Goal: Transaction & Acquisition: Purchase product/service

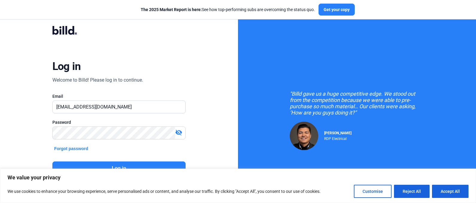
click at [121, 164] on button "Log in" at bounding box center [118, 169] width 133 height 14
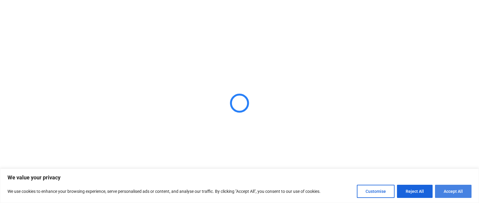
click at [445, 194] on button "Accept All" at bounding box center [453, 191] width 36 height 13
checkbox input "true"
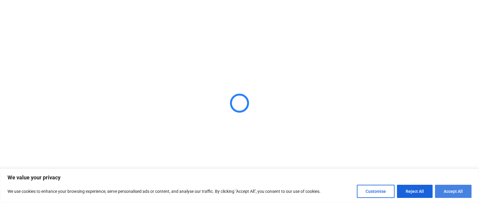
checkbox input "true"
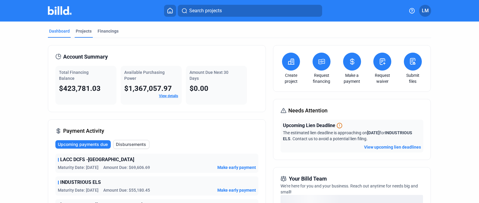
click at [81, 29] on div "Projects" at bounding box center [84, 31] width 16 height 6
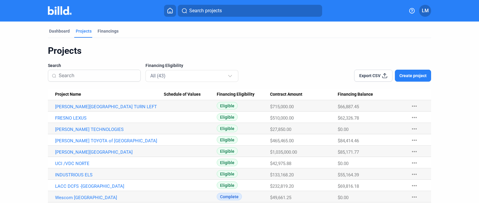
click at [410, 118] on mat-icon "more_horiz" at bounding box center [413, 117] width 7 height 7
click at [386, 132] on button "+ Material Financing" at bounding box center [380, 130] width 84 height 14
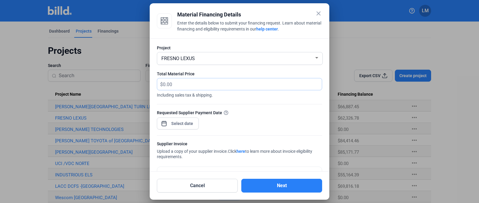
click at [169, 85] on input "text" at bounding box center [239, 84] width 152 height 12
type input "27,926.74"
click at [178, 123] on div "close Material Financing Details Enter the details below to submit your financi…" at bounding box center [239, 101] width 479 height 203
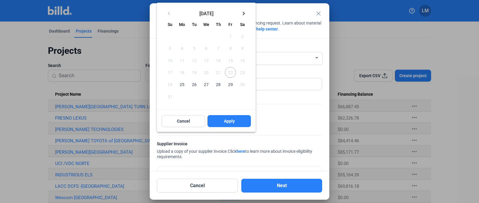
click at [228, 83] on span "29" at bounding box center [230, 84] width 11 height 11
click at [227, 122] on span "Apply" at bounding box center [229, 121] width 11 height 6
type input "[DATE]"
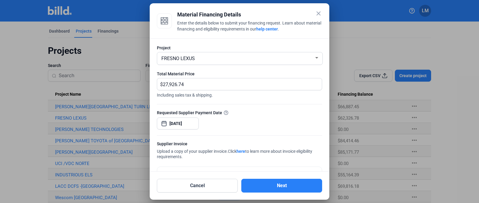
click at [232, 124] on div "Requested Supplier Payment Date [DATE]" at bounding box center [239, 122] width 165 height 26
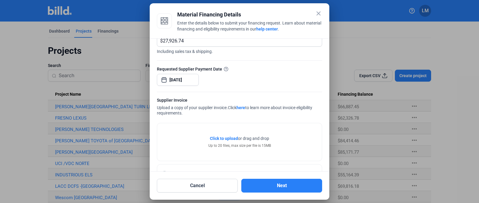
scroll to position [66, 0]
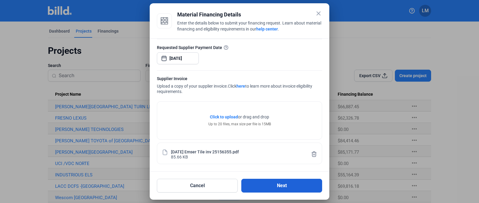
click at [256, 185] on button "Next" at bounding box center [281, 186] width 81 height 14
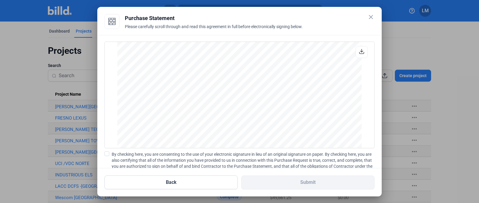
scroll to position [496, 0]
click at [106, 155] on span at bounding box center [106, 153] width 5 height 5
click at [0, 0] on input "By checking here, you are consenting to the use of your electronic signature in…" at bounding box center [0, 0] width 0 height 0
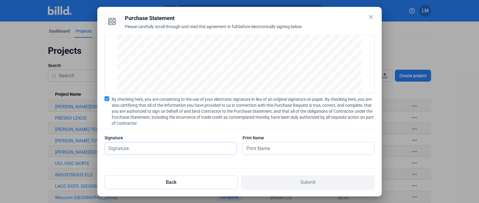
click at [216, 148] on input "text" at bounding box center [167, 148] width 125 height 12
type input "[PERSON_NAME]"
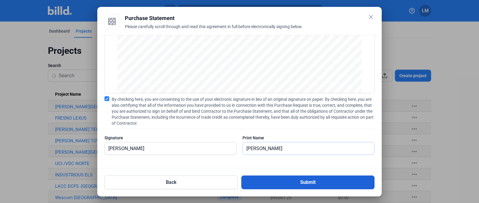
type input "[PERSON_NAME]"
click at [251, 182] on button "Submit" at bounding box center [307, 183] width 133 height 14
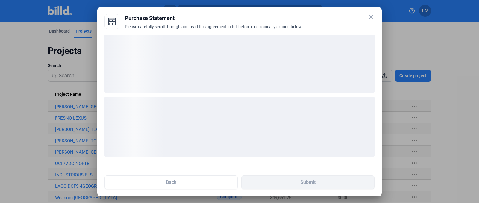
scroll to position [9, 0]
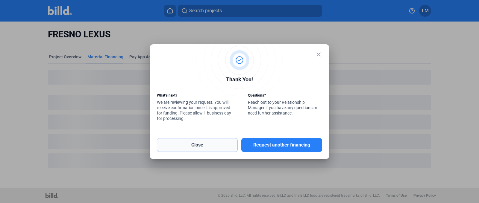
click at [218, 147] on button "Close" at bounding box center [197, 145] width 81 height 14
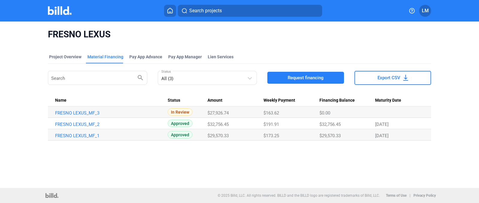
click at [61, 11] on img at bounding box center [60, 10] width 24 height 9
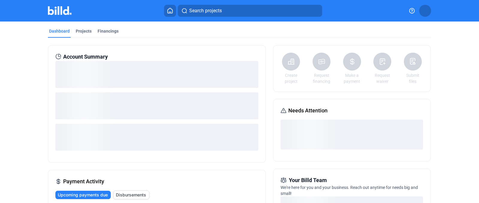
click at [61, 57] on div "Account Summary" at bounding box center [156, 57] width 203 height 8
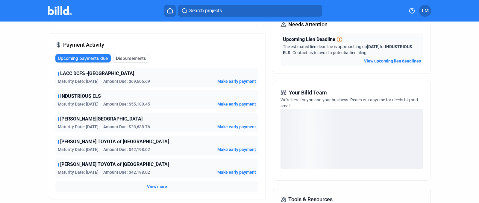
scroll to position [87, 0]
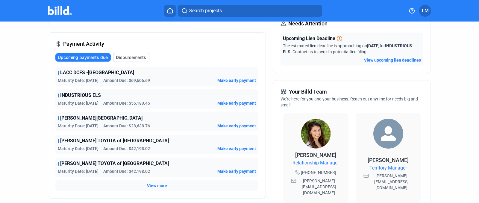
click at [150, 186] on span "View more" at bounding box center [157, 186] width 20 height 6
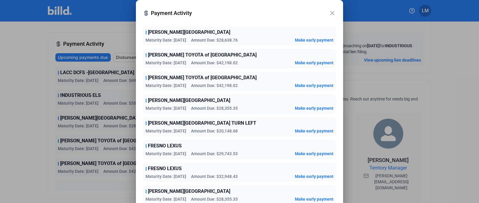
scroll to position [71, 0]
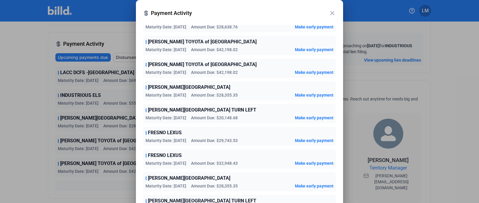
click at [332, 11] on mat-icon "close" at bounding box center [331, 13] width 7 height 7
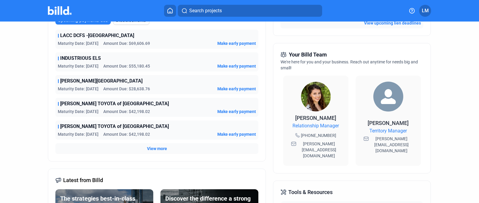
scroll to position [0, 0]
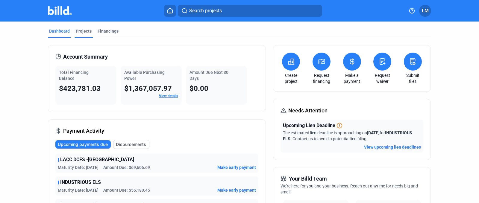
click at [83, 33] on div "Projects" at bounding box center [84, 31] width 16 height 6
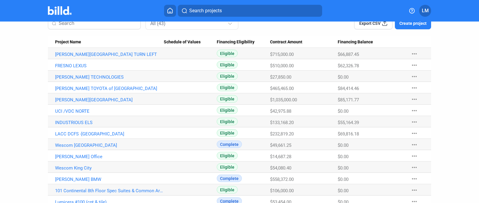
scroll to position [29, 0]
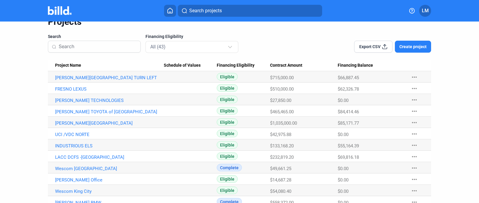
click at [411, 50] on button "Create project" at bounding box center [412, 47] width 36 height 12
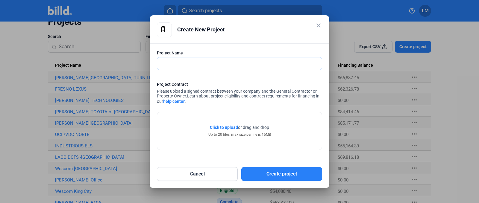
click at [190, 60] on input "text" at bounding box center [236, 63] width 158 height 12
type input "LACDMH GARDENA"
click at [191, 123] on div "Click to upload Tap to upload or drag and drop Up to 20 files, max size per fil…" at bounding box center [239, 131] width 164 height 38
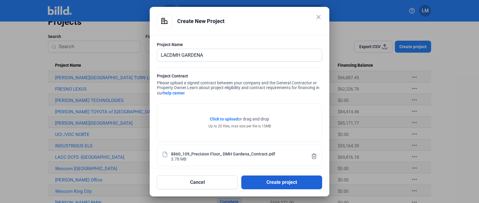
click at [265, 184] on button "Create project" at bounding box center [281, 183] width 81 height 14
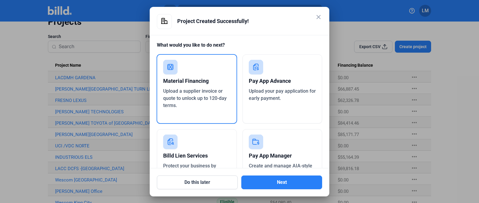
click at [192, 103] on div "Upload a supplier invoice or quote to unlock up to 120-day terms." at bounding box center [196, 99] width 67 height 22
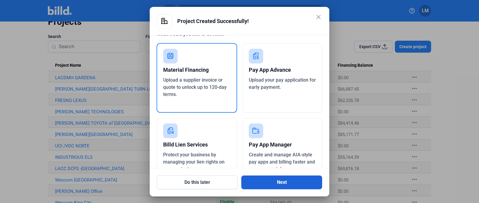
click at [265, 182] on button "Next" at bounding box center [281, 183] width 81 height 14
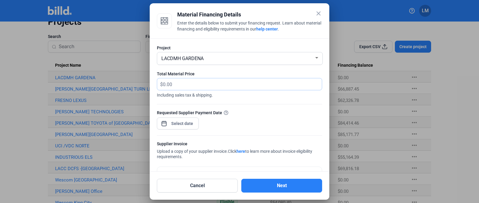
click at [185, 86] on input "text" at bounding box center [242, 84] width 159 height 12
type input "33,492.16"
click at [179, 126] on div "close Material Financing Details Enter the details below to submit your financi…" at bounding box center [239, 101] width 479 height 203
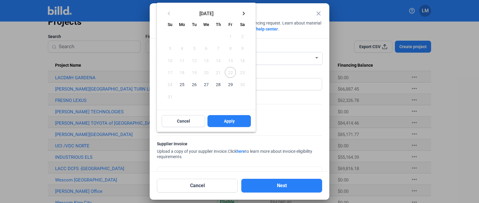
click at [227, 86] on span "29" at bounding box center [230, 84] width 11 height 11
click at [227, 124] on button "Apply" at bounding box center [228, 121] width 43 height 12
type input "[DATE]"
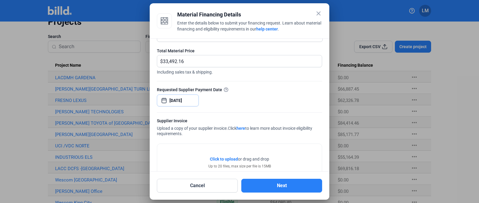
scroll to position [25, 0]
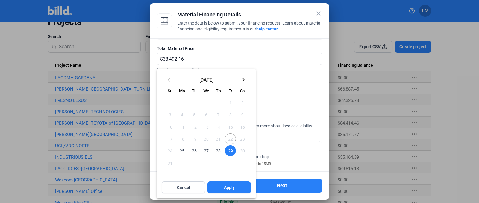
click at [229, 150] on span "29" at bounding box center [230, 150] width 11 height 11
click at [223, 189] on button "Apply" at bounding box center [228, 188] width 43 height 12
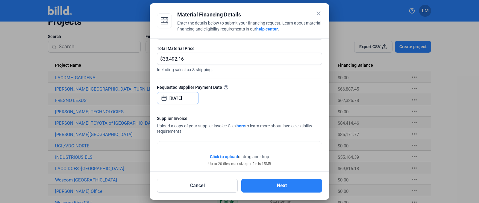
scroll to position [44, 0]
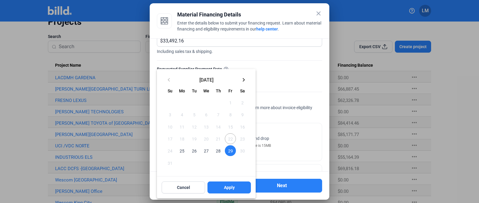
click at [228, 149] on span "29" at bounding box center [230, 150] width 11 height 11
click at [230, 185] on span "Apply" at bounding box center [229, 188] width 11 height 6
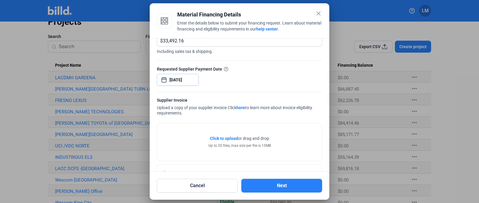
scroll to position [66, 0]
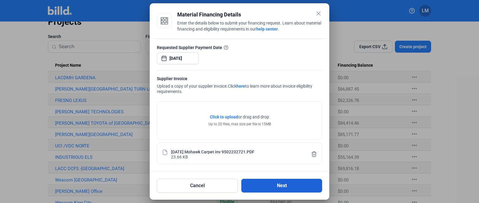
click at [264, 183] on button "Next" at bounding box center [281, 186] width 81 height 14
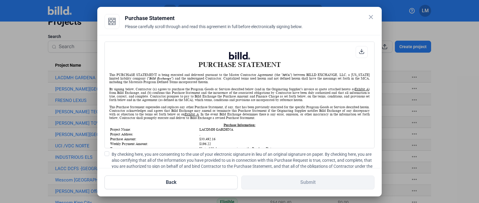
scroll to position [0, 0]
click at [107, 153] on span at bounding box center [106, 153] width 5 height 5
click at [0, 0] on input "By checking here, you are consenting to the use of your electronic signature in…" at bounding box center [0, 0] width 0 height 0
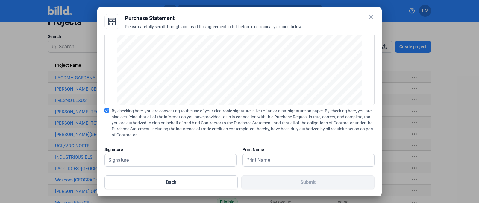
scroll to position [55, 0]
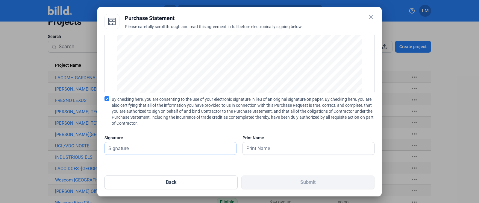
click at [183, 149] on input "text" at bounding box center [167, 148] width 125 height 12
type input "l"
type input "[PERSON_NAME]"
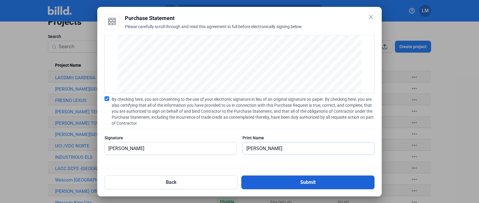
type input "[PERSON_NAME]"
click at [248, 185] on button "Submit" at bounding box center [307, 183] width 133 height 14
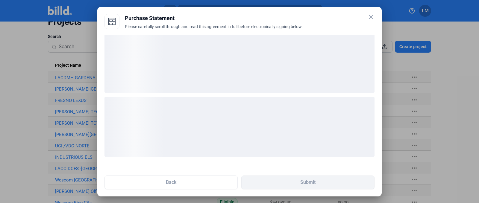
scroll to position [9, 0]
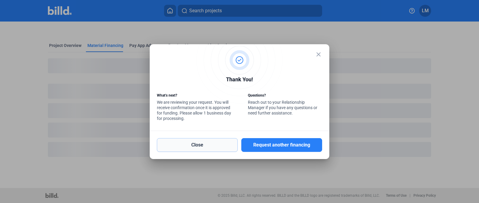
click at [198, 147] on button "Close" at bounding box center [197, 145] width 81 height 14
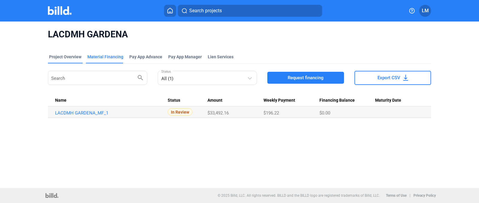
click at [65, 57] on div "Project Overview" at bounding box center [65, 57] width 32 height 6
